Goal: Task Accomplishment & Management: Manage account settings

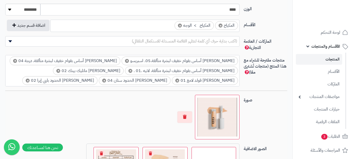
scroll to position [314, 0]
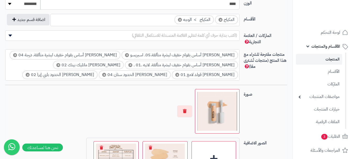
click at [180, 20] on span "×" at bounding box center [180, 20] width 4 height 4
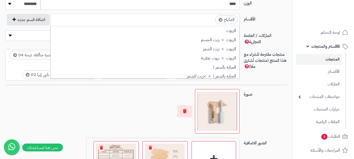
click at [202, 19] on ul "× المكياج" at bounding box center [145, 19] width 189 height 10
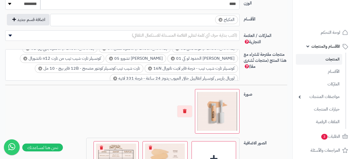
scroll to position [288, 0]
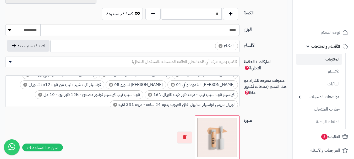
click at [210, 44] on input "search" at bounding box center [210, 45] width 7 height 6
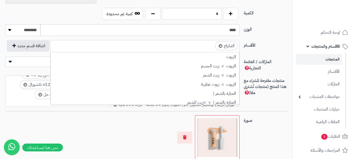
scroll to position [73, 0]
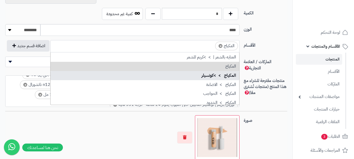
drag, startPoint x: 208, startPoint y: 72, endPoint x: 107, endPoint y: 72, distance: 101.9
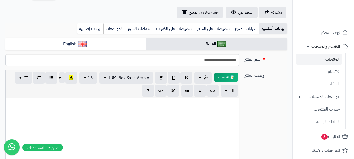
scroll to position [26, 0]
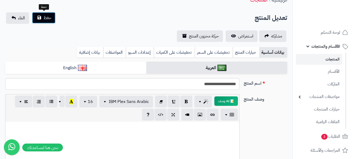
click at [48, 19] on span "حفظ" at bounding box center [47, 18] width 8 height 6
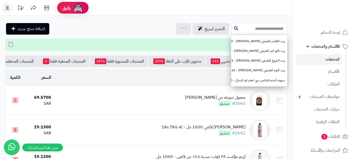
paste input "**********"
type input "**********"
click at [234, 26] on icon at bounding box center [236, 28] width 4 height 4
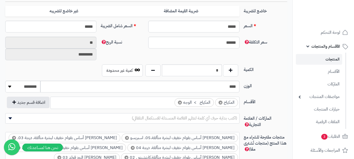
scroll to position [262, 0]
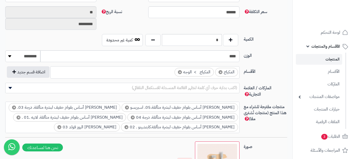
click at [179, 72] on span "×" at bounding box center [180, 72] width 4 height 4
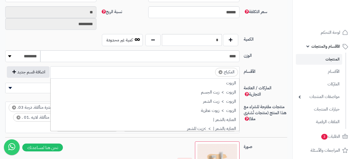
scroll to position [59, 0]
click at [205, 74] on ul "× المكياج" at bounding box center [145, 72] width 189 height 10
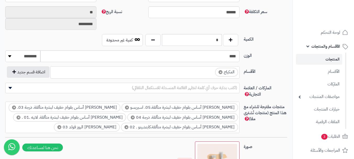
click at [211, 75] on ul "× المكياج" at bounding box center [145, 72] width 189 height 10
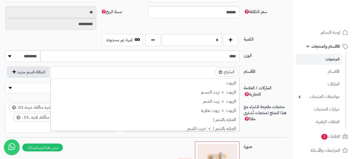
scroll to position [73, 0]
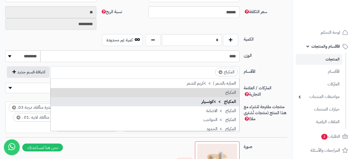
drag, startPoint x: 222, startPoint y: 103, endPoint x: 213, endPoint y: 103, distance: 8.9
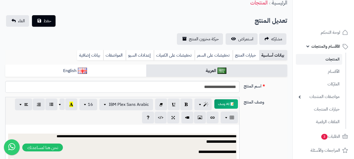
scroll to position [0, 0]
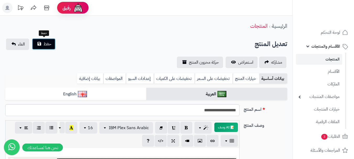
click at [50, 44] on span "حفظ" at bounding box center [47, 44] width 8 height 6
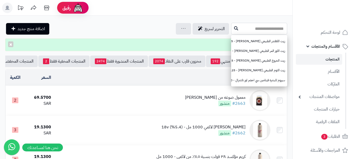
paste input "**********"
type input "**********"
click at [234, 28] on icon at bounding box center [236, 28] width 4 height 4
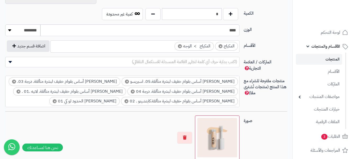
scroll to position [288, 0]
click at [179, 46] on span "×" at bounding box center [180, 46] width 4 height 4
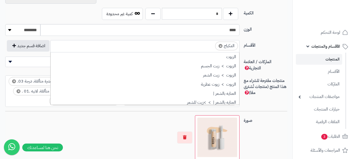
scroll to position [59, 0]
click at [208, 46] on input "search" at bounding box center [210, 45] width 7 height 6
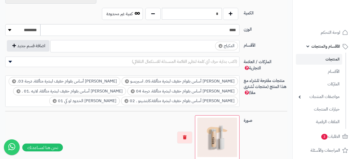
click at [207, 50] on ul "× المكياج" at bounding box center [145, 45] width 189 height 10
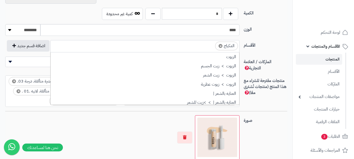
scroll to position [73, 0]
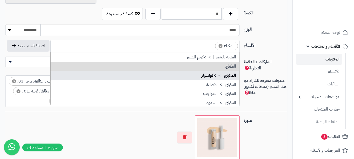
drag, startPoint x: 214, startPoint y: 73, endPoint x: 211, endPoint y: 74, distance: 3.1
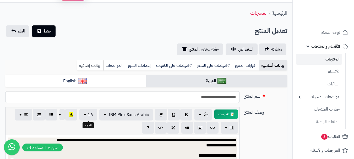
scroll to position [0, 0]
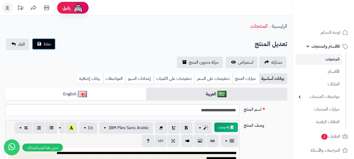
click at [40, 47] on button "حفظ" at bounding box center [44, 44] width 24 height 12
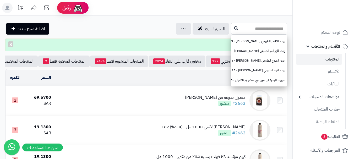
paste input "**********"
type input "**********"
click at [232, 25] on button at bounding box center [236, 28] width 8 height 10
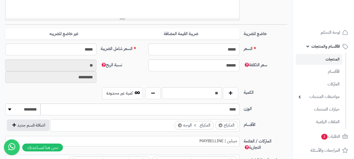
scroll to position [262, 0]
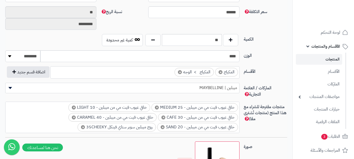
click at [177, 73] on li "× المكياج > الوجه" at bounding box center [193, 72] width 39 height 9
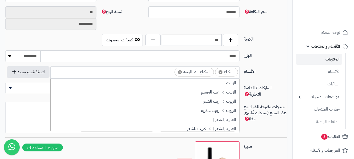
click at [179, 73] on span "×" at bounding box center [180, 72] width 4 height 4
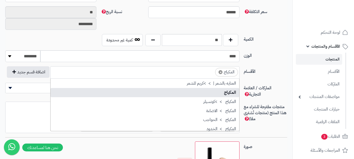
click at [205, 70] on ul "× المكياج" at bounding box center [145, 72] width 189 height 10
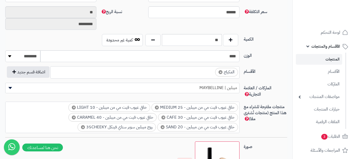
click at [210, 73] on input "search" at bounding box center [210, 71] width 7 height 6
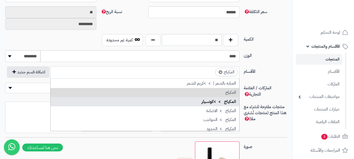
drag, startPoint x: 227, startPoint y: 102, endPoint x: 156, endPoint y: 101, distance: 70.7
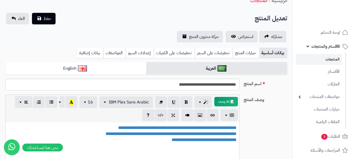
scroll to position [0, 0]
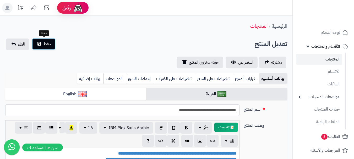
click at [53, 41] on button "حفظ" at bounding box center [44, 44] width 24 height 12
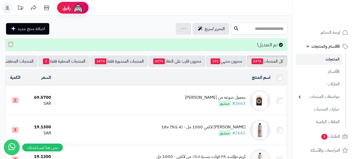
paste input "**********"
type input "**********"
click at [234, 26] on icon at bounding box center [236, 28] width 4 height 4
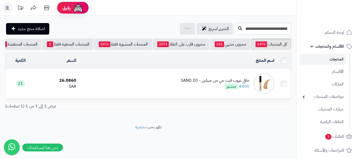
click at [190, 84] on div "خافي عيوب فيت مي من ميبلين - SAND 20" at bounding box center [215, 81] width 69 height 6
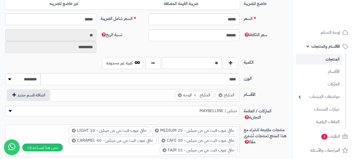
scroll to position [262, 0]
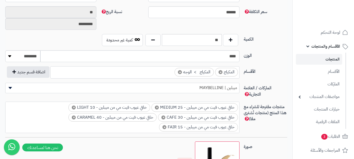
click at [178, 72] on span "×" at bounding box center [180, 72] width 4 height 4
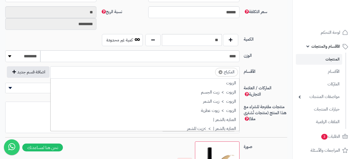
click at [211, 74] on input "search" at bounding box center [210, 71] width 7 height 6
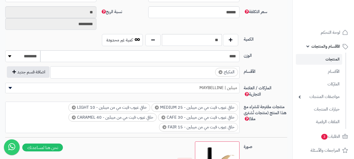
click at [212, 72] on input "search" at bounding box center [210, 71] width 7 height 6
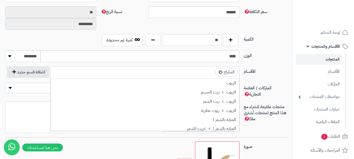
scroll to position [73, 0]
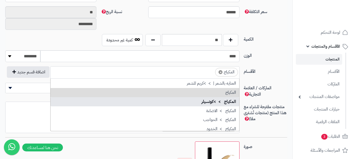
drag, startPoint x: 210, startPoint y: 104, endPoint x: 132, endPoint y: 87, distance: 79.7
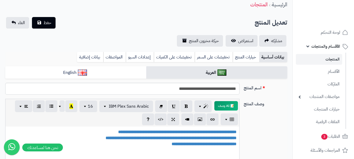
scroll to position [0, 0]
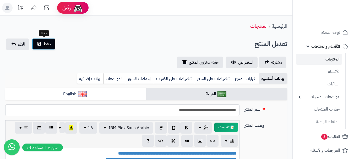
click at [52, 47] on button "حفظ" at bounding box center [44, 44] width 24 height 12
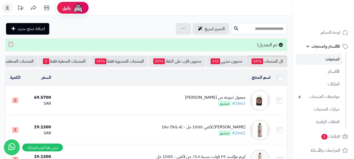
paste input "**********"
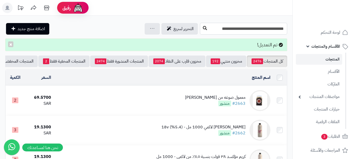
type input "**********"
click at [205, 27] on icon at bounding box center [205, 28] width 4 height 4
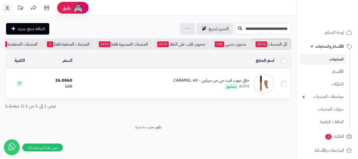
click at [179, 88] on div "خافي عيوب فيت مي من ميبلين - 40 CARAMEL #399 منشور" at bounding box center [211, 84] width 76 height 12
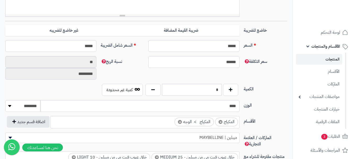
scroll to position [262, 0]
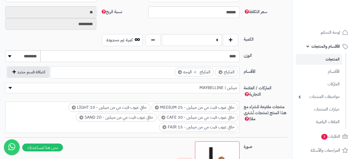
click at [178, 72] on span "×" at bounding box center [180, 72] width 4 height 4
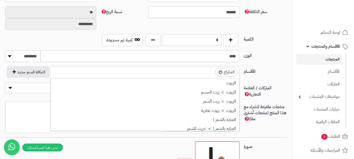
scroll to position [59, 0]
click at [207, 72] on input "search" at bounding box center [210, 71] width 7 height 6
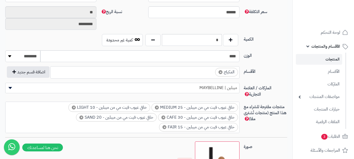
click at [207, 72] on input "search" at bounding box center [210, 71] width 7 height 6
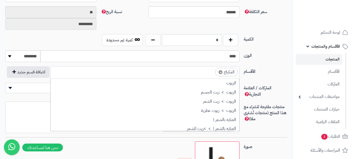
scroll to position [73, 0]
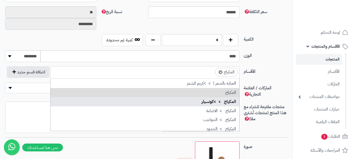
drag, startPoint x: 212, startPoint y: 103, endPoint x: 207, endPoint y: 103, distance: 5.5
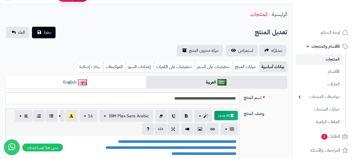
scroll to position [0, 0]
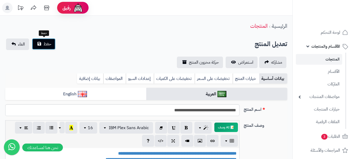
click at [44, 42] on span "حفظ" at bounding box center [47, 44] width 8 height 6
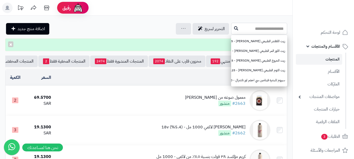
paste input "**********"
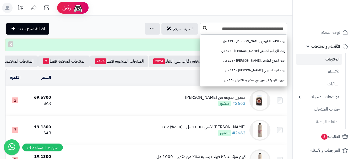
type input "**********"
click at [205, 28] on icon at bounding box center [205, 28] width 4 height 4
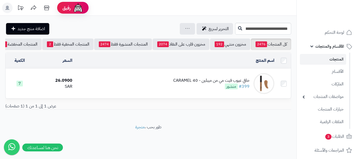
click at [150, 85] on td "خافي عيوب فيت مي من ميبلين - 40 CARAMEL #399 منشور" at bounding box center [175, 83] width 202 height 29
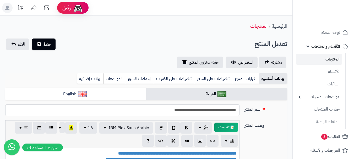
scroll to position [236, 0]
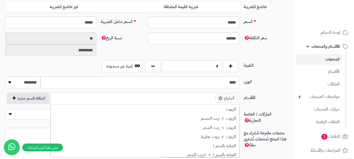
drag, startPoint x: 0, startPoint y: 0, endPoint x: 205, endPoint y: 99, distance: 227.3
click at [204, 99] on ul "× المكياج" at bounding box center [145, 98] width 189 height 10
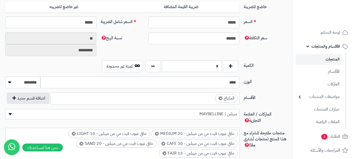
click at [210, 98] on input "search" at bounding box center [210, 97] width 7 height 6
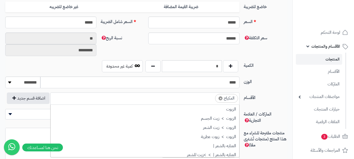
scroll to position [73, 0]
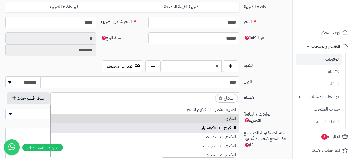
drag, startPoint x: 224, startPoint y: 127, endPoint x: 102, endPoint y: 125, distance: 122.1
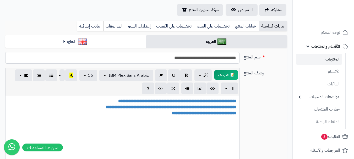
scroll to position [0, 0]
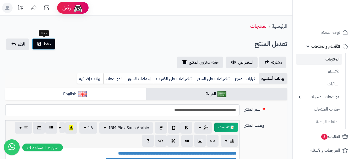
click at [52, 46] on button "حفظ" at bounding box center [44, 44] width 24 height 12
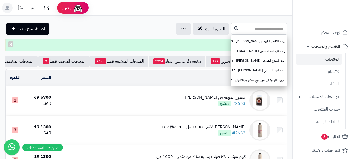
paste input "**********"
type input "**********"
click at [234, 28] on icon at bounding box center [236, 28] width 4 height 4
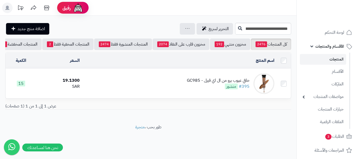
click at [171, 94] on td "خافي عيوب برو من ال اي قيرل - GC985 #395 منشور" at bounding box center [179, 83] width 195 height 29
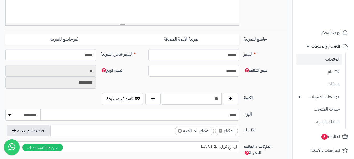
scroll to position [262, 0]
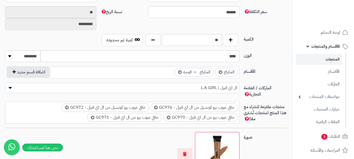
click at [178, 71] on span "×" at bounding box center [180, 72] width 4 height 4
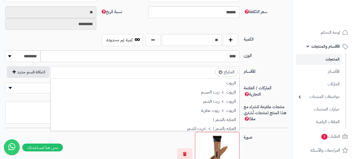
scroll to position [59, 0]
click at [203, 74] on ul "× المكياج" at bounding box center [145, 72] width 189 height 10
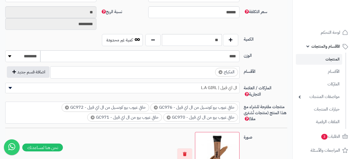
click at [203, 74] on ul "× المكياج" at bounding box center [145, 72] width 189 height 10
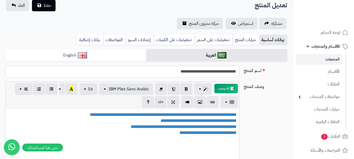
scroll to position [0, 0]
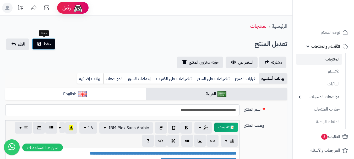
click at [43, 39] on button "حفظ" at bounding box center [44, 44] width 24 height 12
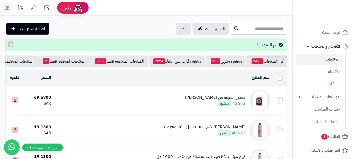
paste input "**********"
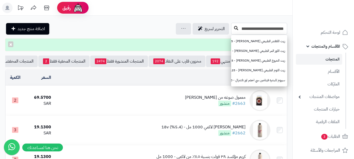
type input "**********"
click at [234, 26] on icon at bounding box center [236, 28] width 4 height 4
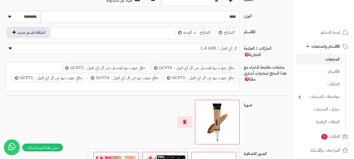
scroll to position [262, 0]
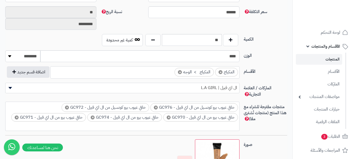
click at [179, 71] on span "×" at bounding box center [180, 72] width 4 height 4
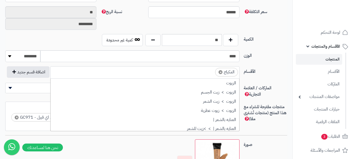
scroll to position [59, 0]
click at [209, 73] on input "search" at bounding box center [210, 71] width 7 height 6
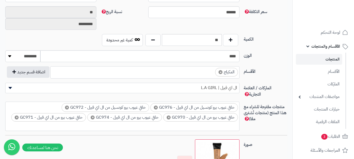
click at [209, 73] on input "search" at bounding box center [210, 71] width 7 height 6
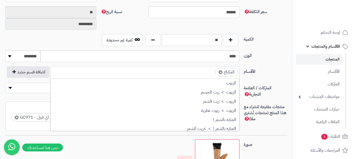
scroll to position [73, 0]
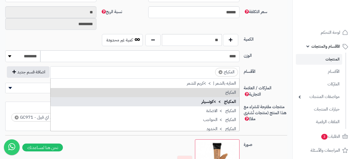
drag, startPoint x: 209, startPoint y: 102, endPoint x: 205, endPoint y: 101, distance: 4.9
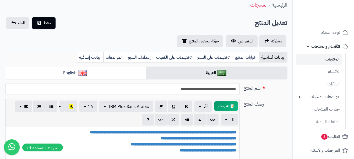
scroll to position [0, 0]
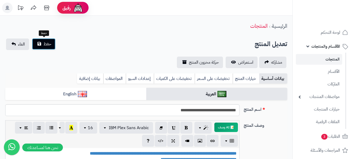
click at [46, 43] on span "حفظ" at bounding box center [47, 44] width 8 height 6
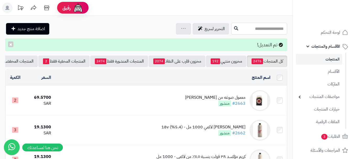
paste input "**********"
type input "**********"
click at [234, 27] on icon at bounding box center [236, 28] width 4 height 4
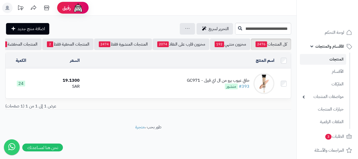
click at [144, 77] on td "خافي عيوب برو من ال اي قيرل - GC971 #393 منشور" at bounding box center [179, 83] width 195 height 29
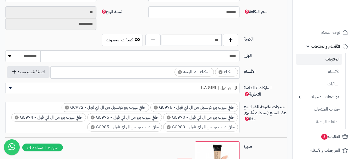
scroll to position [59, 0]
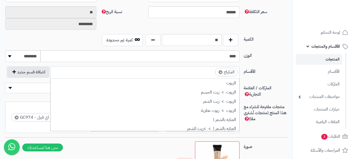
click at [206, 71] on ul "× المكياج" at bounding box center [145, 72] width 189 height 10
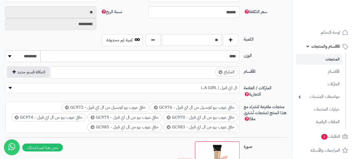
click at [206, 71] on ul "× المكياج" at bounding box center [145, 72] width 189 height 10
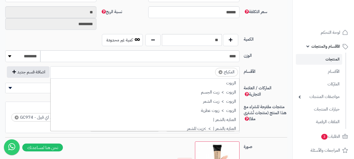
scroll to position [73, 0]
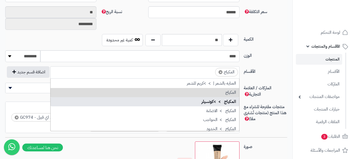
drag, startPoint x: 206, startPoint y: 101, endPoint x: 66, endPoint y: 101, distance: 139.9
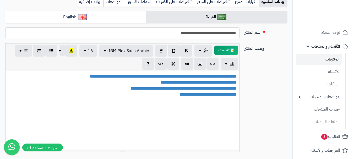
scroll to position [0, 0]
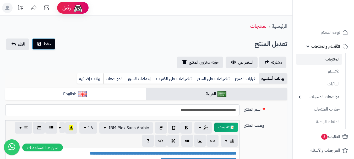
click at [41, 40] on button "حفظ" at bounding box center [44, 44] width 24 height 12
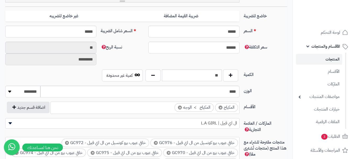
scroll to position [236, 0]
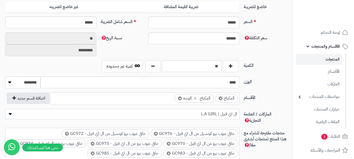
click at [177, 96] on li "× المكياج > الوجه" at bounding box center [193, 98] width 39 height 9
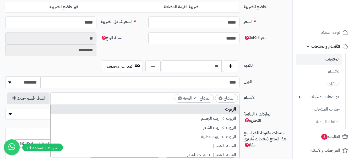
click at [179, 98] on span "×" at bounding box center [180, 98] width 4 height 4
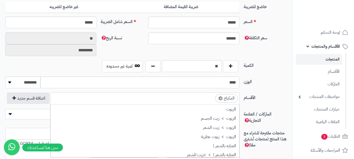
scroll to position [73, 0]
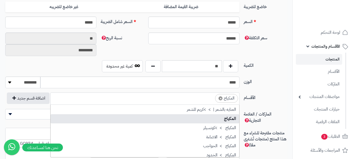
click at [198, 97] on ul "× المكياج" at bounding box center [145, 98] width 189 height 10
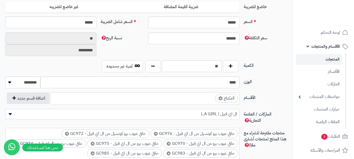
drag, startPoint x: 200, startPoint y: 98, endPoint x: 203, endPoint y: 103, distance: 6.0
click at [200, 98] on ul "× المكياج" at bounding box center [145, 98] width 189 height 10
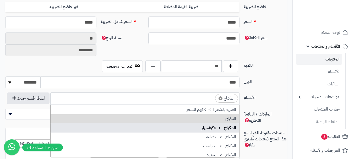
drag, startPoint x: 211, startPoint y: 127, endPoint x: 172, endPoint y: 117, distance: 40.7
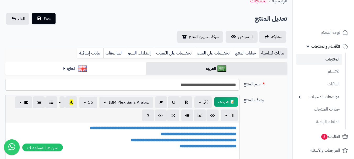
scroll to position [0, 0]
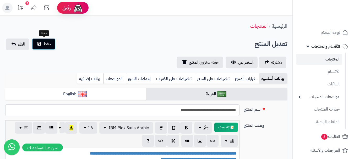
click at [47, 46] on span "حفظ" at bounding box center [47, 44] width 8 height 6
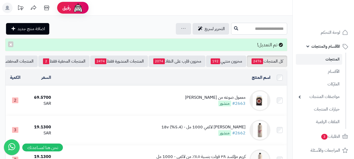
drag, startPoint x: 268, startPoint y: 22, endPoint x: 277, endPoint y: 28, distance: 10.3
paste input "**********"
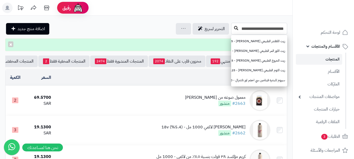
type input "**********"
click at [232, 28] on button at bounding box center [236, 28] width 8 height 10
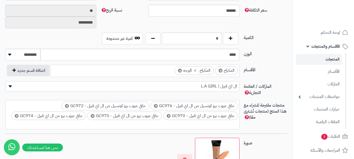
scroll to position [314, 0]
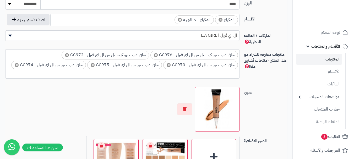
click at [180, 20] on span "×" at bounding box center [180, 20] width 4 height 4
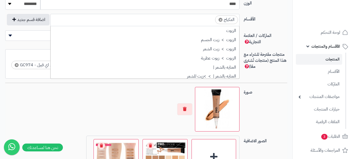
click at [207, 18] on input "search" at bounding box center [210, 18] width 7 height 6
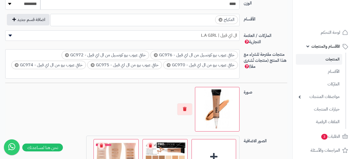
click at [208, 20] on input "search" at bounding box center [210, 18] width 7 height 6
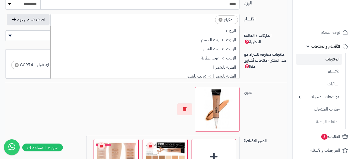
scroll to position [73, 0]
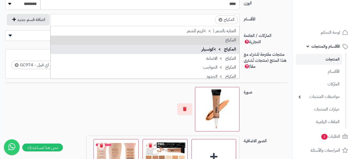
drag, startPoint x: 216, startPoint y: 48, endPoint x: 51, endPoint y: 65, distance: 165.9
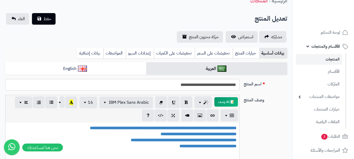
scroll to position [0, 0]
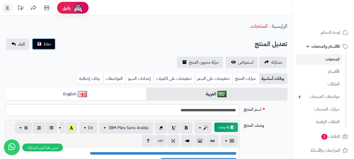
click at [51, 45] on span "حفظ" at bounding box center [47, 44] width 8 height 6
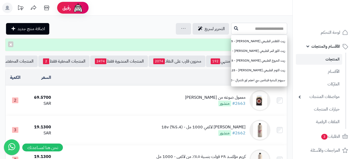
paste input "**********"
type input "**********"
click at [234, 27] on icon at bounding box center [236, 28] width 4 height 4
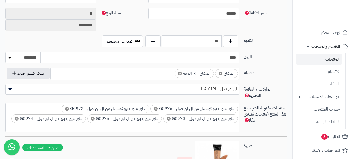
scroll to position [262, 0]
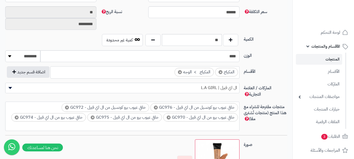
click at [180, 72] on span "×" at bounding box center [180, 72] width 4 height 4
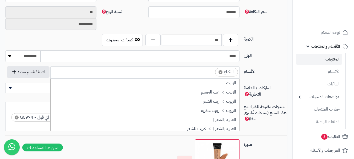
click at [208, 72] on input "search" at bounding box center [210, 71] width 7 height 6
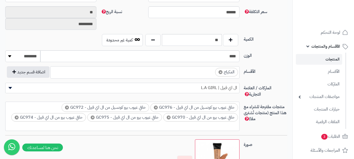
click at [208, 72] on input "search" at bounding box center [210, 71] width 7 height 6
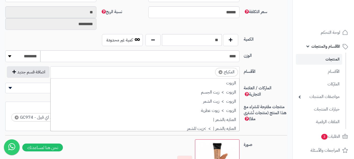
scroll to position [73, 0]
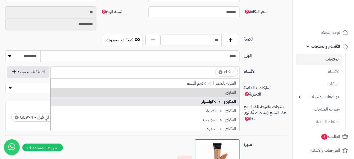
drag, startPoint x: 208, startPoint y: 101, endPoint x: 194, endPoint y: 103, distance: 13.4
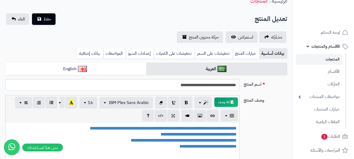
scroll to position [0, 0]
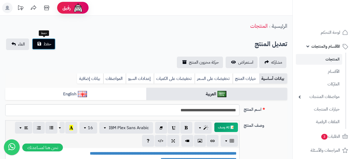
click at [46, 44] on span "حفظ" at bounding box center [47, 44] width 8 height 6
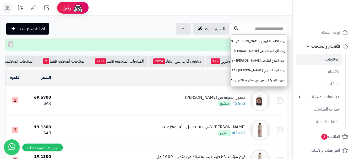
paste input "**********"
type input "**********"
click at [232, 27] on button at bounding box center [236, 28] width 8 height 10
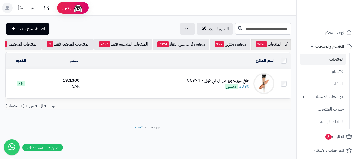
click at [184, 81] on td "خافي عيوب برو من ال اي قيرل - GC974 #390 منشور" at bounding box center [179, 83] width 195 height 29
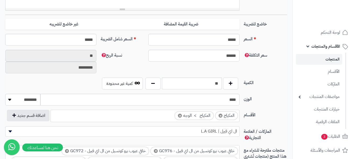
scroll to position [262, 0]
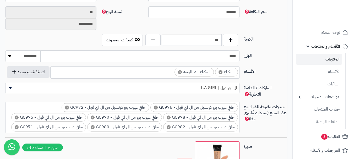
click at [179, 72] on span "×" at bounding box center [180, 72] width 4 height 4
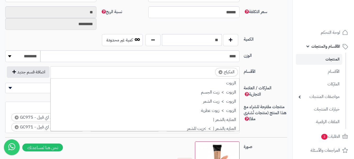
scroll to position [59, 0]
click at [207, 73] on input "search" at bounding box center [210, 71] width 7 height 6
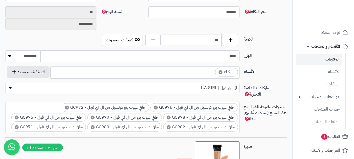
click at [207, 73] on input "search" at bounding box center [210, 71] width 7 height 6
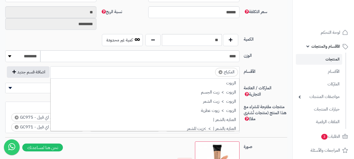
scroll to position [73, 0]
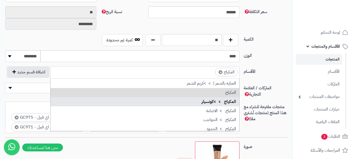
drag, startPoint x: 210, startPoint y: 100, endPoint x: 202, endPoint y: 100, distance: 7.1
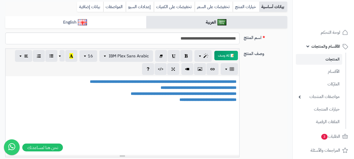
scroll to position [0, 0]
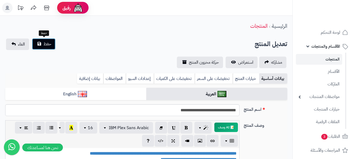
click at [47, 46] on span "حفظ" at bounding box center [47, 44] width 8 height 6
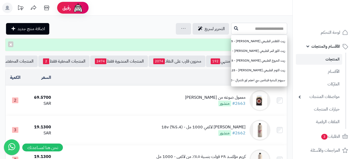
paste input "**********"
type input "**********"
click at [234, 27] on icon at bounding box center [236, 28] width 4 height 4
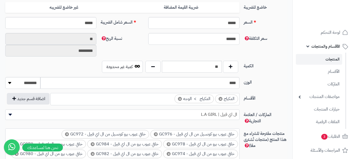
scroll to position [236, 0]
drag, startPoint x: 177, startPoint y: 97, endPoint x: 199, endPoint y: 98, distance: 21.5
click at [179, 97] on li "× المكياج > الوجه" at bounding box center [193, 98] width 39 height 9
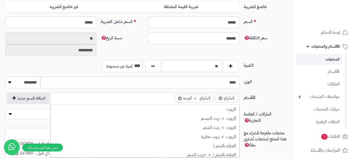
click at [179, 98] on span "×" at bounding box center [180, 98] width 4 height 4
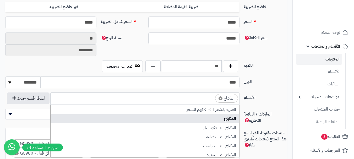
click at [213, 97] on ul "× المكياج" at bounding box center [145, 98] width 189 height 10
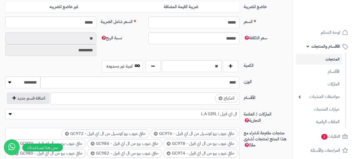
click at [208, 101] on ul "× المكياج" at bounding box center [145, 98] width 189 height 10
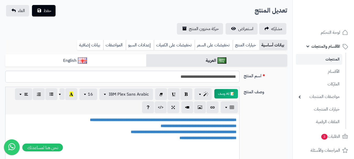
scroll to position [0, 0]
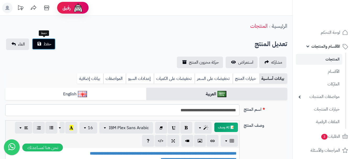
click at [47, 42] on span "حفظ" at bounding box center [47, 44] width 8 height 6
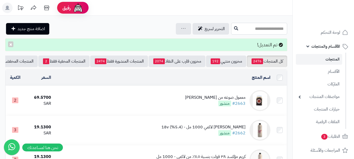
paste input "**********"
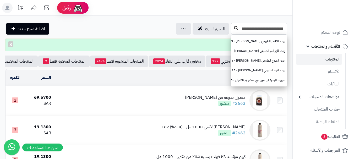
type input "**********"
click at [234, 28] on icon at bounding box center [236, 28] width 4 height 4
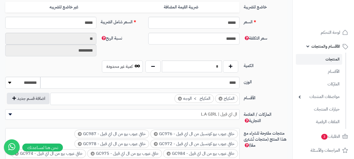
scroll to position [236, 0]
click at [179, 98] on span "×" at bounding box center [180, 98] width 4 height 4
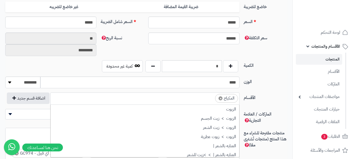
scroll to position [59, 0]
click at [210, 99] on input "search" at bounding box center [210, 97] width 7 height 6
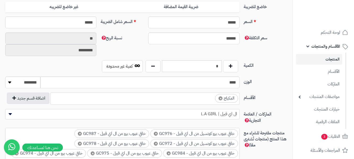
click at [212, 101] on ul "× المكياج" at bounding box center [145, 98] width 189 height 10
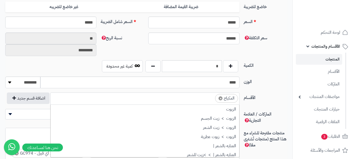
scroll to position [73, 0]
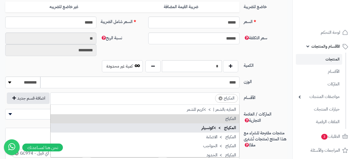
drag, startPoint x: 205, startPoint y: 129, endPoint x: 197, endPoint y: 129, distance: 7.6
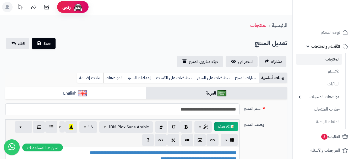
scroll to position [0, 0]
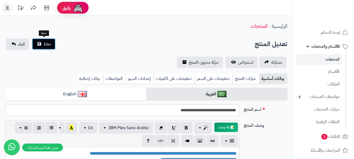
click at [49, 42] on span "حفظ" at bounding box center [47, 44] width 8 height 6
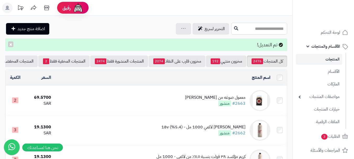
paste input "**********"
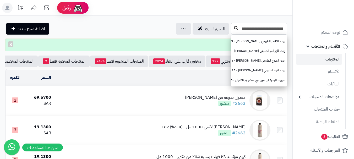
type input "**********"
click at [234, 29] on icon at bounding box center [236, 28] width 4 height 4
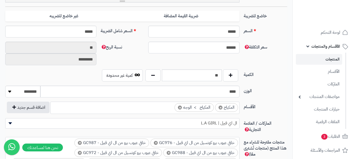
scroll to position [236, 0]
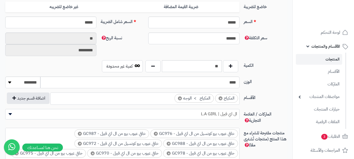
click at [179, 98] on span "×" at bounding box center [180, 98] width 4 height 4
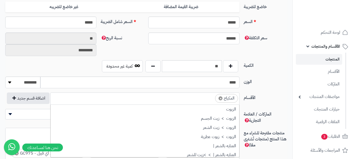
click at [200, 99] on ul "× المكياج" at bounding box center [145, 98] width 189 height 10
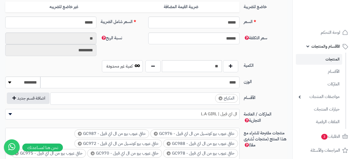
click at [210, 101] on ul "× المكياج" at bounding box center [145, 98] width 189 height 10
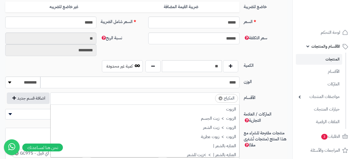
scroll to position [73, 0]
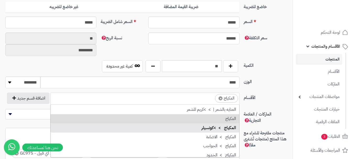
drag, startPoint x: 210, startPoint y: 130, endPoint x: 166, endPoint y: 123, distance: 44.2
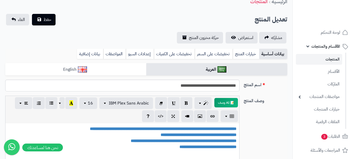
scroll to position [0, 0]
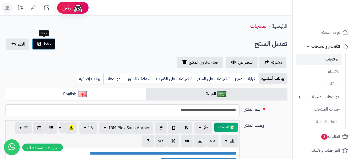
click at [51, 45] on span "حفظ" at bounding box center [47, 44] width 8 height 6
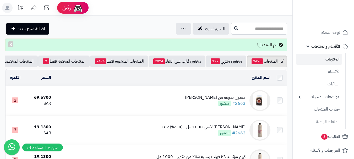
paste input "**********"
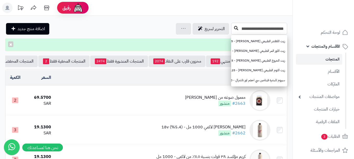
type input "**********"
click at [234, 26] on icon at bounding box center [236, 28] width 4 height 4
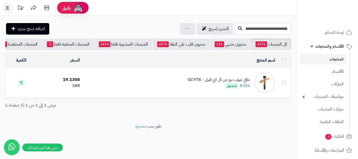
click at [151, 81] on td "خافي عيوب برو من ال اي قيرل - GC978 #386 منشور" at bounding box center [179, 82] width 195 height 29
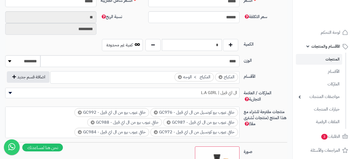
scroll to position [262, 0]
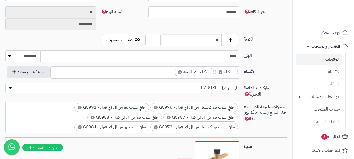
click at [178, 71] on span "×" at bounding box center [180, 72] width 4 height 4
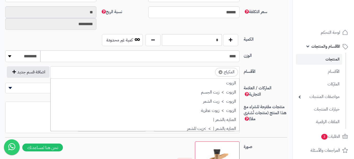
click at [196, 73] on ul "× المكياج" at bounding box center [145, 72] width 189 height 10
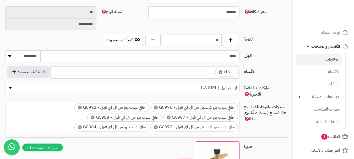
click at [196, 72] on ul "× المكياج" at bounding box center [145, 72] width 189 height 10
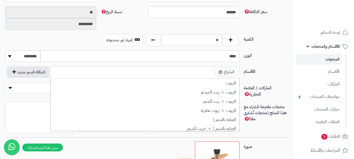
scroll to position [73, 0]
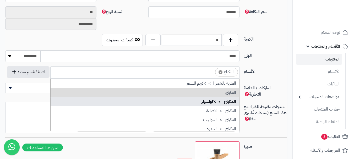
drag, startPoint x: 194, startPoint y: 99, endPoint x: 70, endPoint y: 105, distance: 124.6
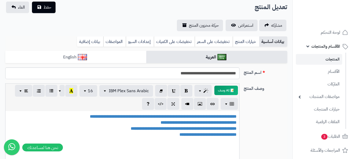
scroll to position [0, 0]
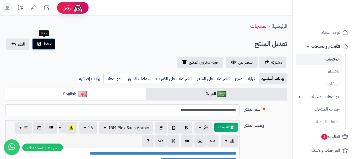
click at [48, 43] on span "حفظ" at bounding box center [47, 44] width 8 height 6
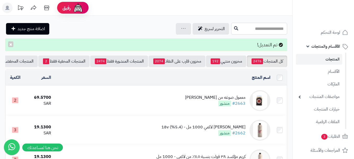
paste input "**********"
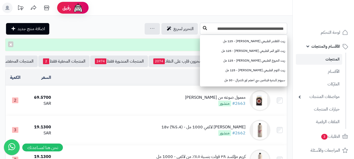
type input "**********"
click at [206, 27] on icon at bounding box center [205, 28] width 4 height 4
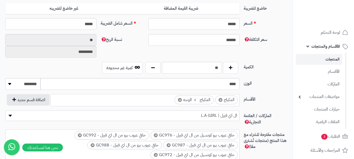
scroll to position [236, 0]
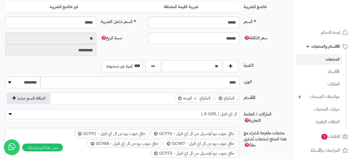
click at [179, 98] on span "×" at bounding box center [180, 98] width 4 height 4
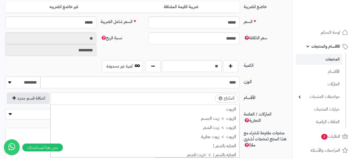
scroll to position [59, 0]
click at [212, 98] on input "search" at bounding box center [210, 97] width 7 height 6
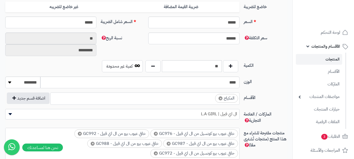
click at [211, 100] on ul "× المكياج" at bounding box center [145, 98] width 189 height 10
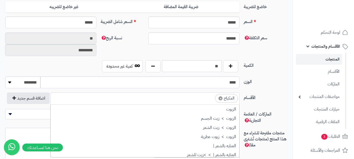
scroll to position [73, 0]
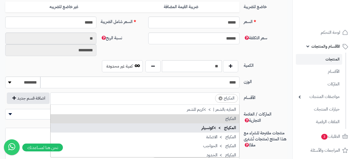
drag, startPoint x: 186, startPoint y: 127, endPoint x: 65, endPoint y: 94, distance: 125.3
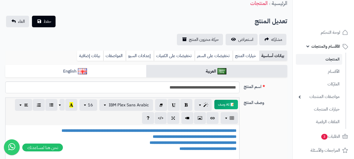
scroll to position [0, 0]
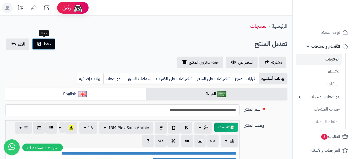
click at [50, 41] on span "حفظ" at bounding box center [47, 44] width 8 height 6
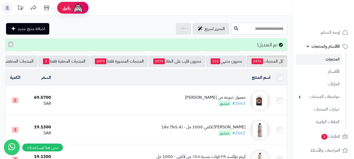
paste input "**********"
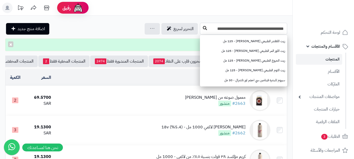
type input "**********"
click at [205, 28] on icon at bounding box center [205, 28] width 4 height 4
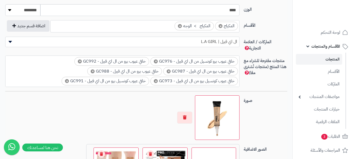
scroll to position [314, 0]
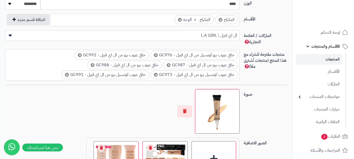
drag, startPoint x: 180, startPoint y: 19, endPoint x: 183, endPoint y: 20, distance: 3.2
click at [180, 20] on span "×" at bounding box center [180, 20] width 4 height 4
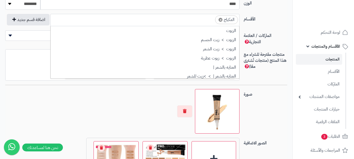
scroll to position [59, 0]
click at [191, 19] on ul "× المكياج" at bounding box center [145, 19] width 189 height 10
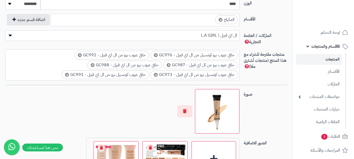
click at [192, 18] on ul "× المكياج" at bounding box center [145, 19] width 189 height 10
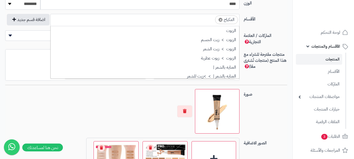
scroll to position [73, 0]
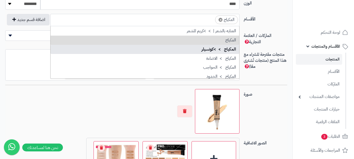
drag, startPoint x: 192, startPoint y: 50, endPoint x: 106, endPoint y: 40, distance: 86.2
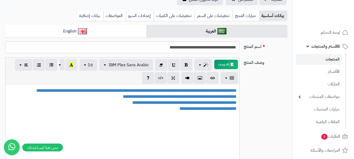
scroll to position [0, 0]
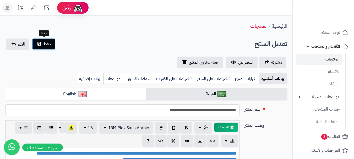
click at [42, 42] on button "حفظ" at bounding box center [44, 44] width 24 height 12
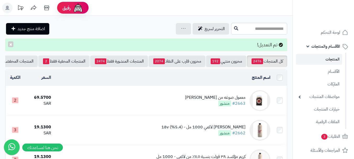
click at [9, 9] on icon at bounding box center [7, 8] width 4 height 4
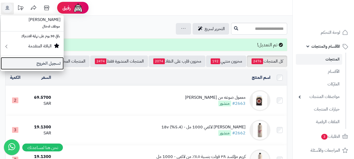
click at [42, 64] on link "تسجيل الخروج" at bounding box center [32, 63] width 63 height 13
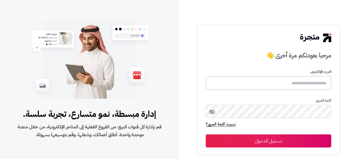
drag, startPoint x: 0, startPoint y: 0, endPoint x: 216, endPoint y: 84, distance: 232.0
click at [216, 84] on input "text" at bounding box center [268, 83] width 125 height 14
type input "*****"
click at [206, 134] on button "تسجيل الدخول" at bounding box center [268, 140] width 125 height 13
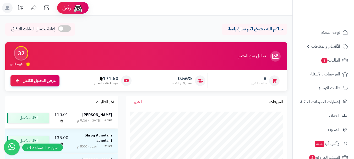
click at [99, 117] on strong "[PERSON_NAME]" at bounding box center [97, 115] width 30 height 6
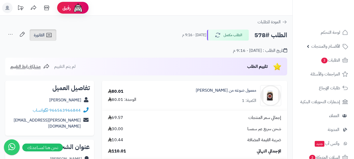
click at [44, 36] on span "الفاتورة" at bounding box center [39, 35] width 11 height 6
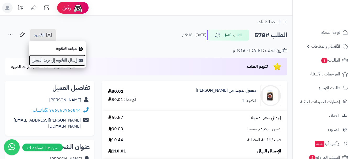
click at [62, 57] on link "إرسال الفاتورة إلى بريد العميل" at bounding box center [57, 60] width 57 height 12
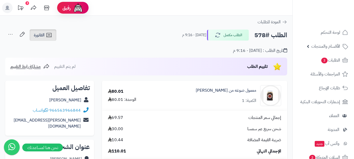
click at [48, 36] on icon at bounding box center [49, 35] width 6 height 6
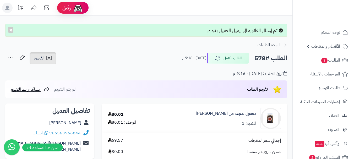
click at [52, 60] on icon at bounding box center [49, 58] width 6 height 6
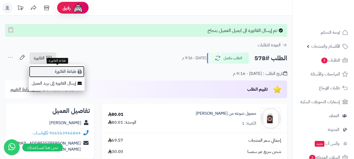
click at [70, 70] on link "طباعة الفاتورة" at bounding box center [57, 72] width 56 height 12
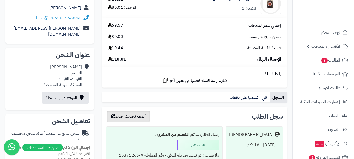
scroll to position [163, 0]
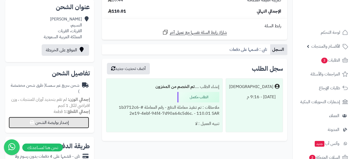
click at [71, 120] on button "إصدار بوليصة الشحن" at bounding box center [49, 123] width 80 height 12
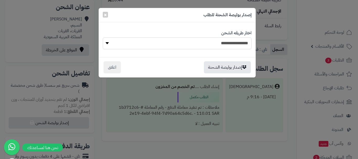
drag, startPoint x: 164, startPoint y: 44, endPoint x: 169, endPoint y: 45, distance: 4.6
click at [164, 44] on select "**********" at bounding box center [177, 43] width 149 height 12
select select "****"
click at [103, 37] on select "**********" at bounding box center [177, 43] width 149 height 12
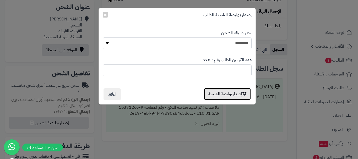
click at [223, 94] on button "إصدار بوليصة الشحنة" at bounding box center [227, 94] width 47 height 12
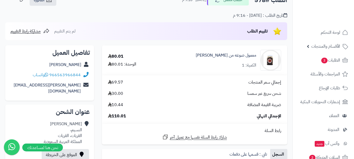
scroll to position [75, 0]
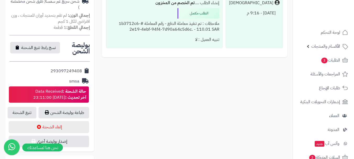
scroll to position [251, 0]
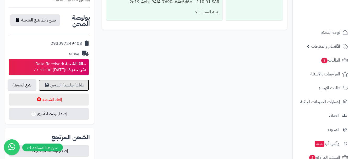
click at [67, 79] on link "طباعة بوليصة الشحن" at bounding box center [64, 85] width 51 height 12
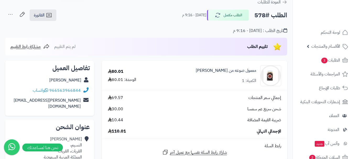
scroll to position [0, 0]
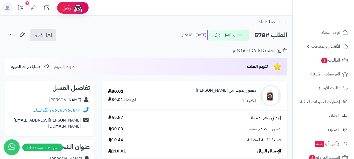
click at [9, 7] on rect at bounding box center [7, 8] width 10 height 10
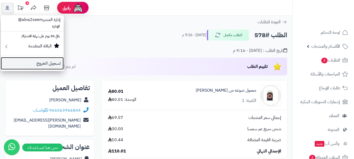
click at [54, 61] on link "تسجيل الخروج" at bounding box center [32, 63] width 63 height 13
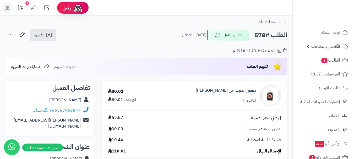
scroll to position [42, 0]
